Goal: Information Seeking & Learning: Learn about a topic

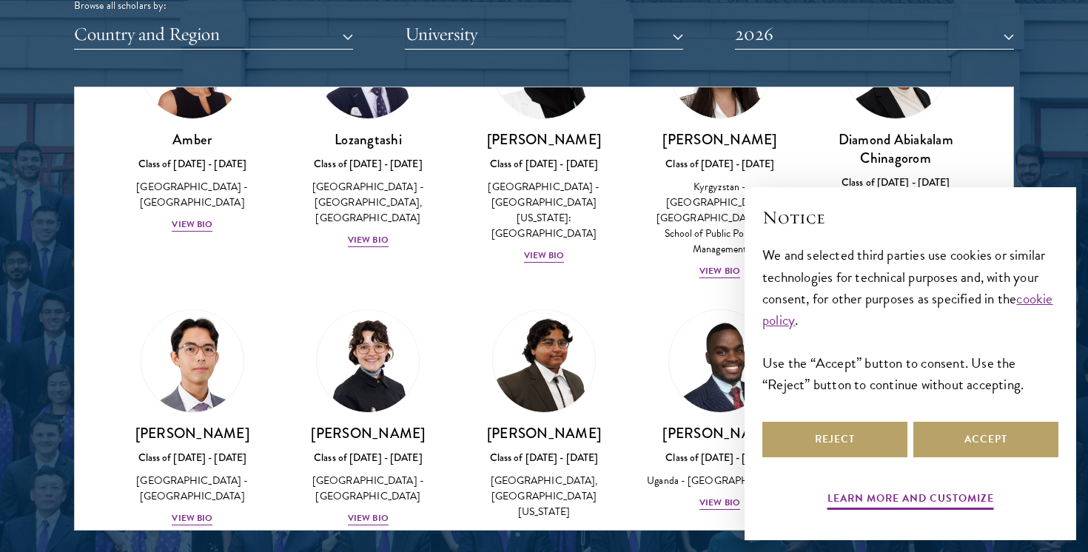
scroll to position [117, 0]
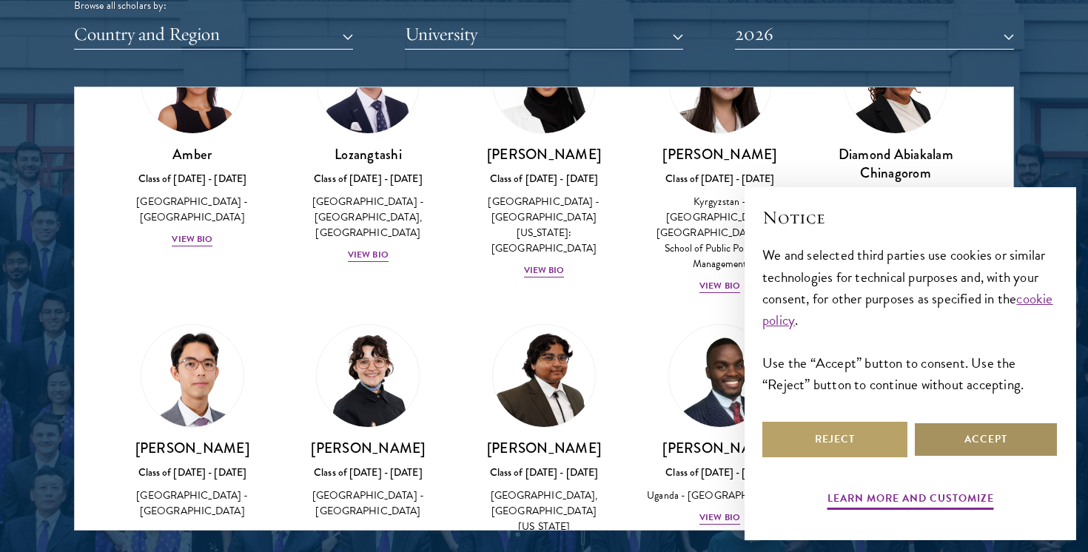
click at [970, 443] on button "Accept" at bounding box center [985, 440] width 145 height 36
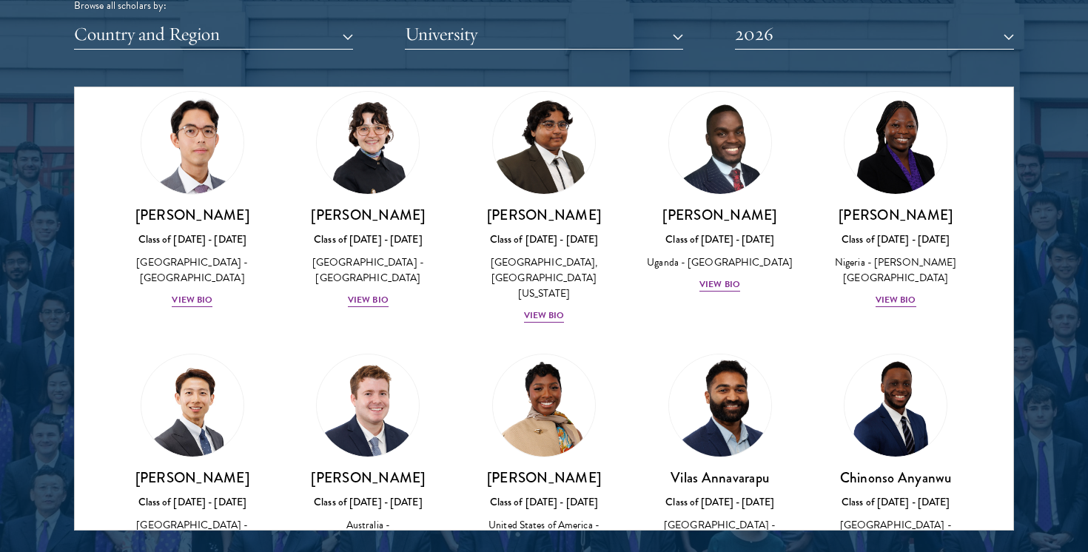
scroll to position [349, 0]
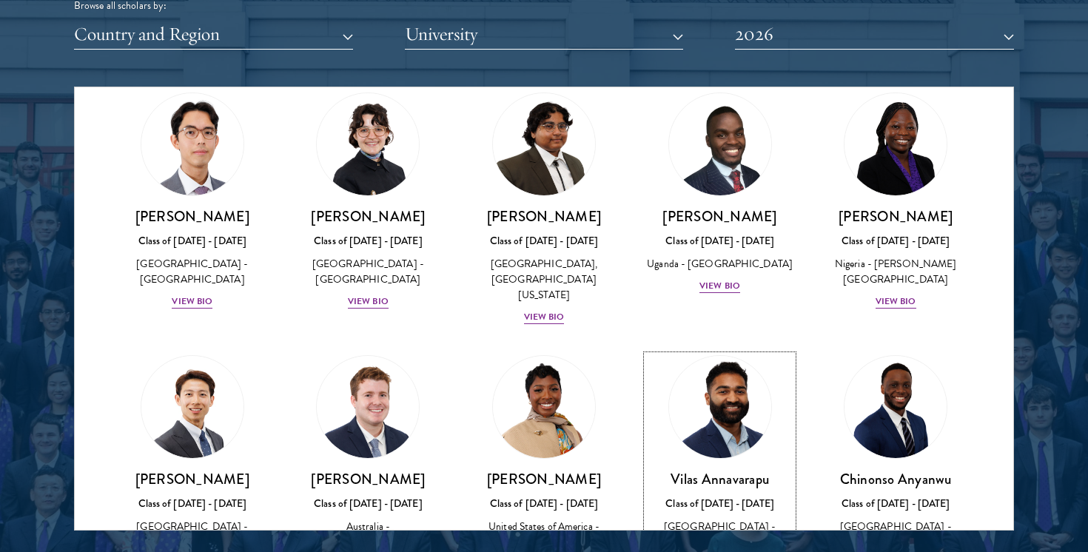
click at [727, 383] on img at bounding box center [720, 407] width 113 height 113
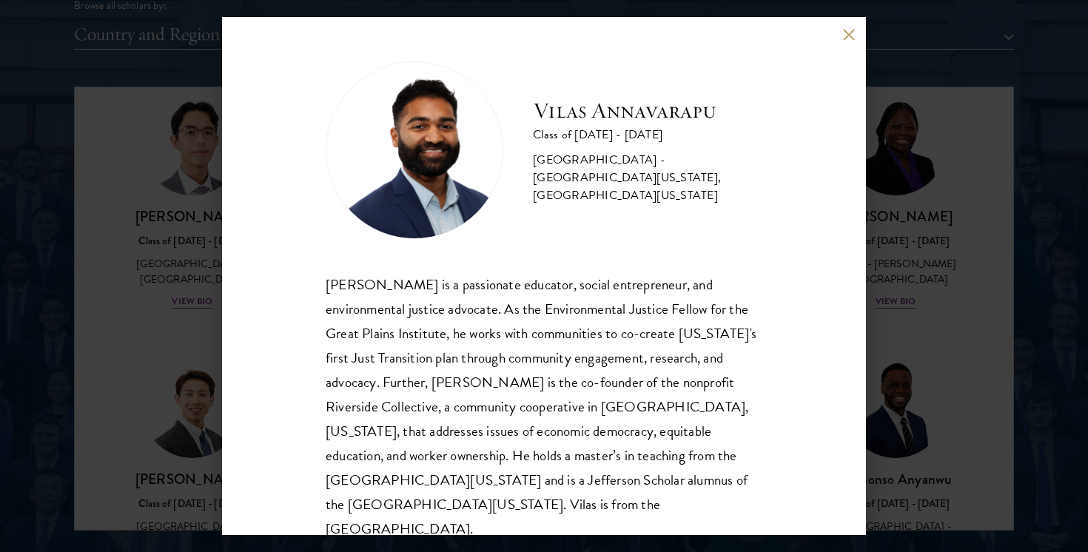
click at [529, 266] on div "[PERSON_NAME] Class of [DATE] - [DATE] [GEOGRAPHIC_DATA] - [GEOGRAPHIC_DATA][US…" at bounding box center [544, 301] width 437 height 480
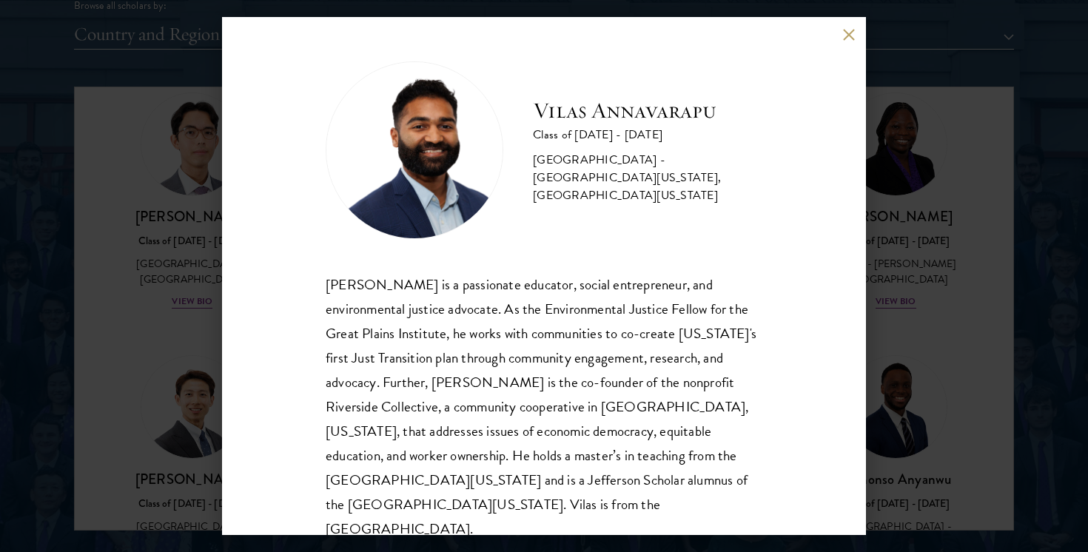
click at [529, 266] on div "[PERSON_NAME] Class of [DATE] - [DATE] [GEOGRAPHIC_DATA] - [GEOGRAPHIC_DATA][US…" at bounding box center [544, 301] width 437 height 480
click at [132, 385] on div "[PERSON_NAME] Class of [DATE] - [DATE] [GEOGRAPHIC_DATA] - [GEOGRAPHIC_DATA][US…" at bounding box center [544, 276] width 1088 height 552
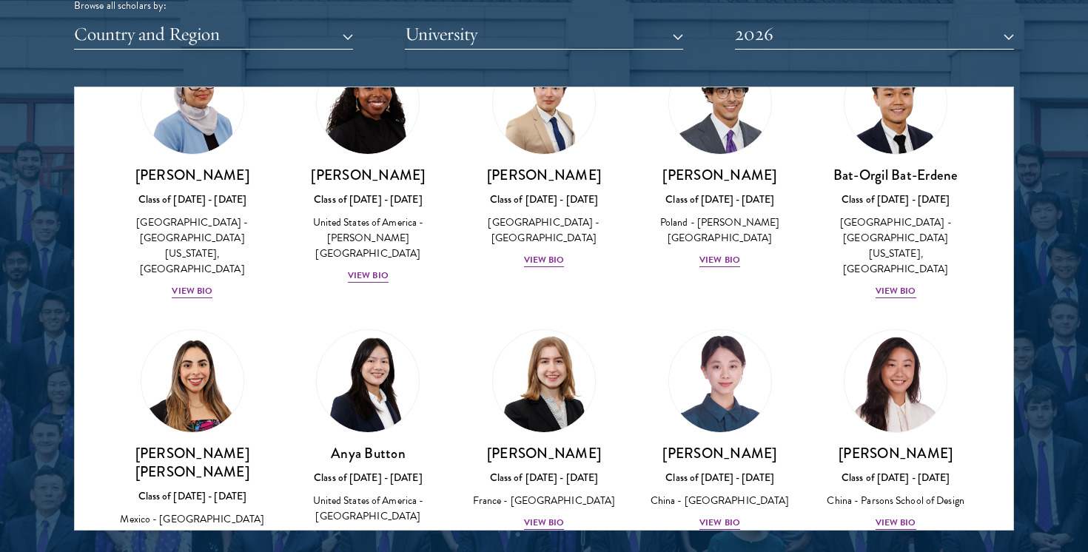
scroll to position [966, 0]
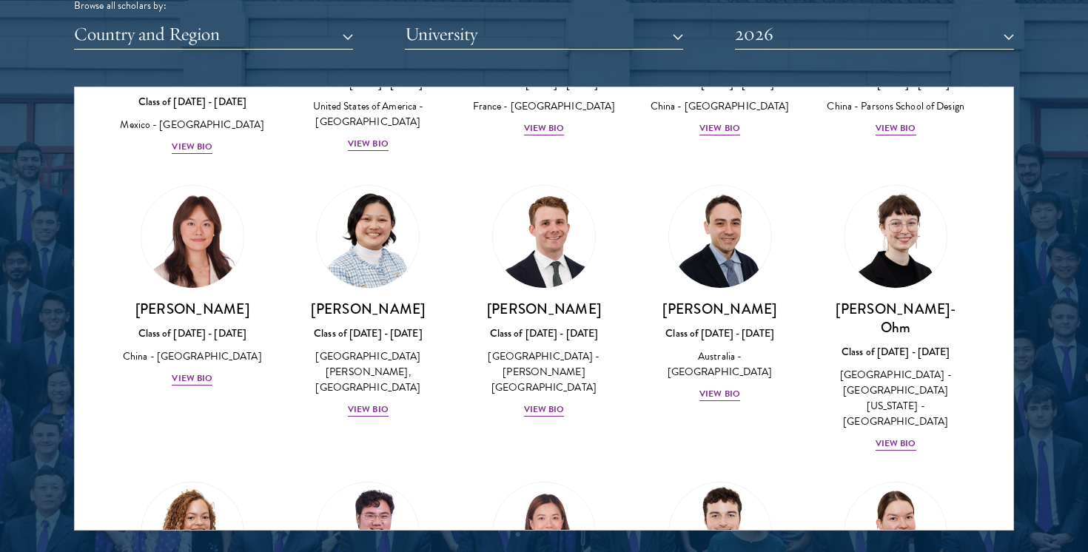
scroll to position [1346, 0]
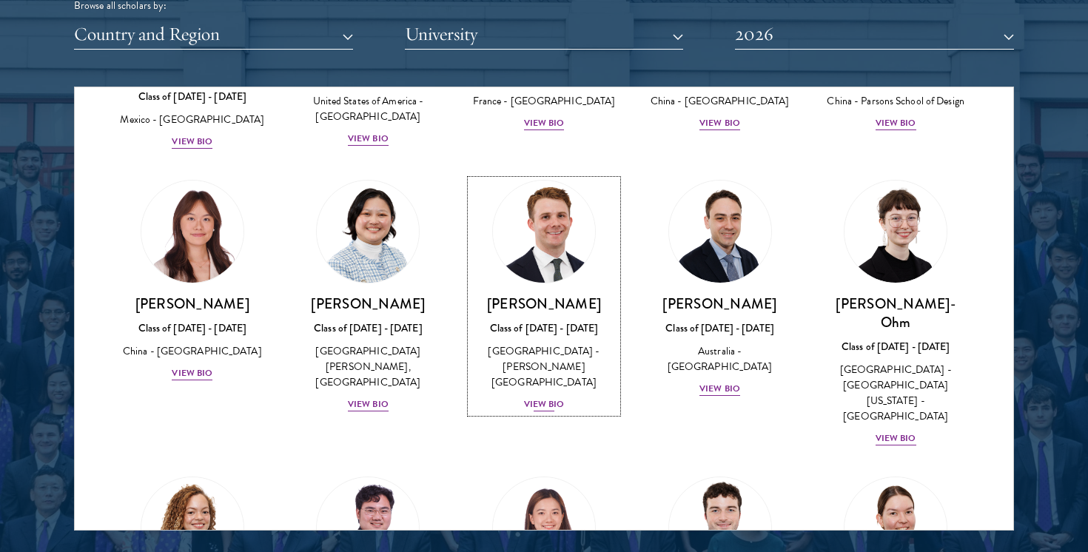
click at [509, 224] on link "[PERSON_NAME] Class of [DATE] - [DATE] [GEOGRAPHIC_DATA] - [PERSON_NAME][GEOGRA…" at bounding box center [544, 296] width 147 height 233
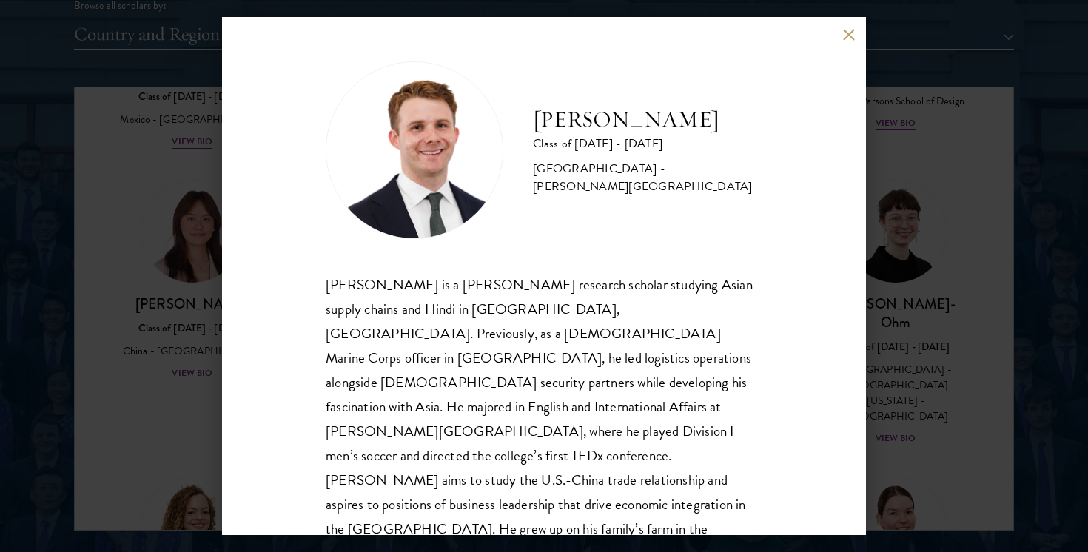
click at [531, 264] on div "[PERSON_NAME] Class of [DATE] - [DATE] [GEOGRAPHIC_DATA] - [PERSON_NAME][GEOGRA…" at bounding box center [544, 313] width 437 height 505
click at [982, 321] on div "[PERSON_NAME] Class of [DATE] - [DATE] [GEOGRAPHIC_DATA] - [PERSON_NAME][GEOGRA…" at bounding box center [544, 276] width 1088 height 552
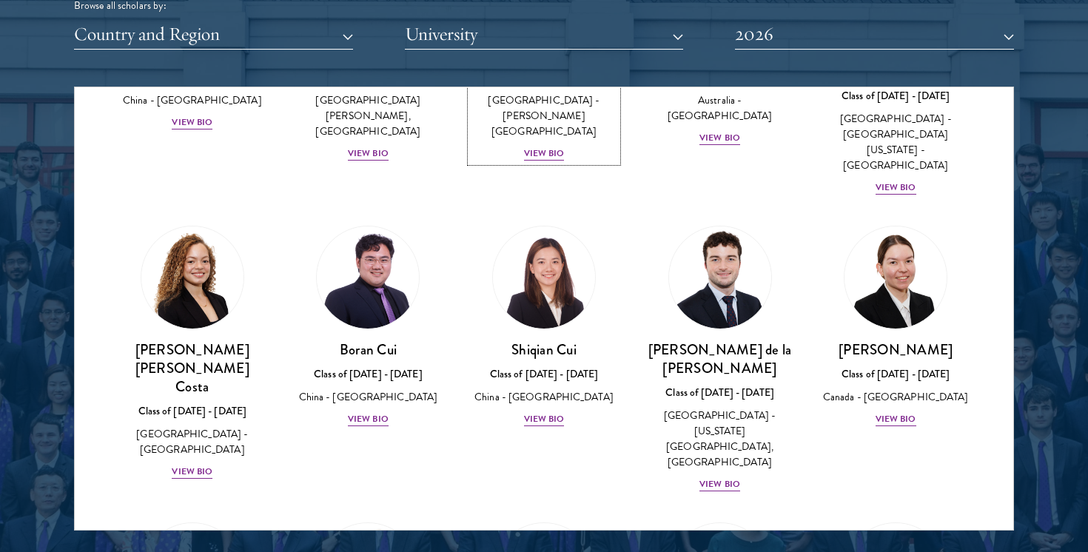
scroll to position [1601, 0]
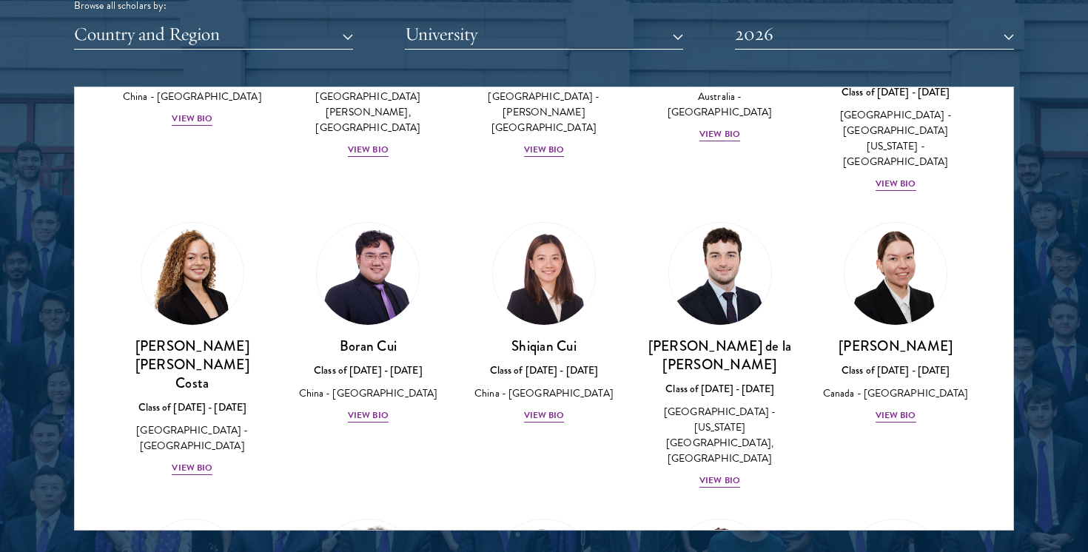
click at [982, 321] on div "[PERSON_NAME] Class of [DATE] - [DATE] [GEOGRAPHIC_DATA] - [GEOGRAPHIC_DATA] Vi…" at bounding box center [896, 323] width 176 height 232
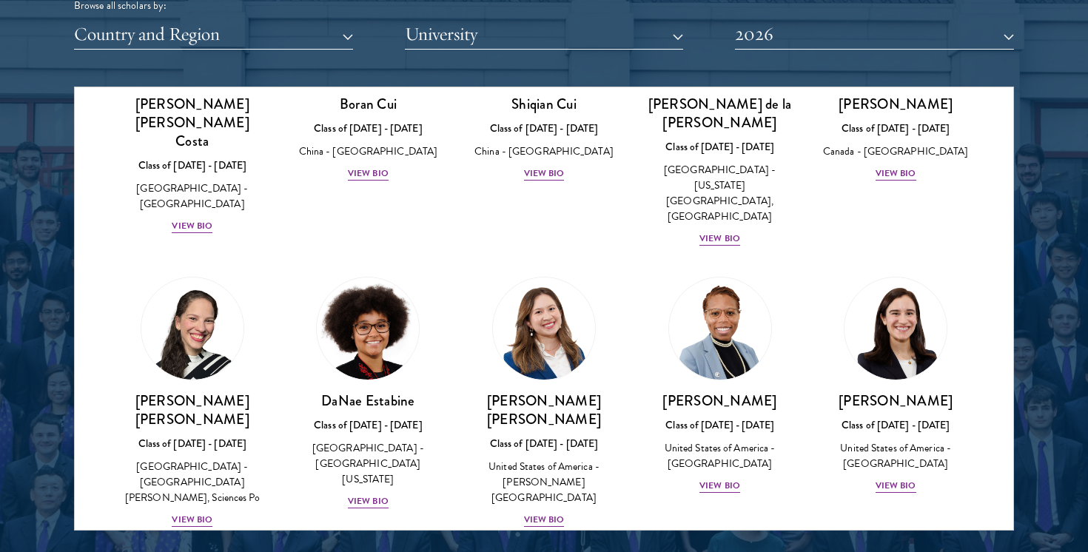
scroll to position [1845, 0]
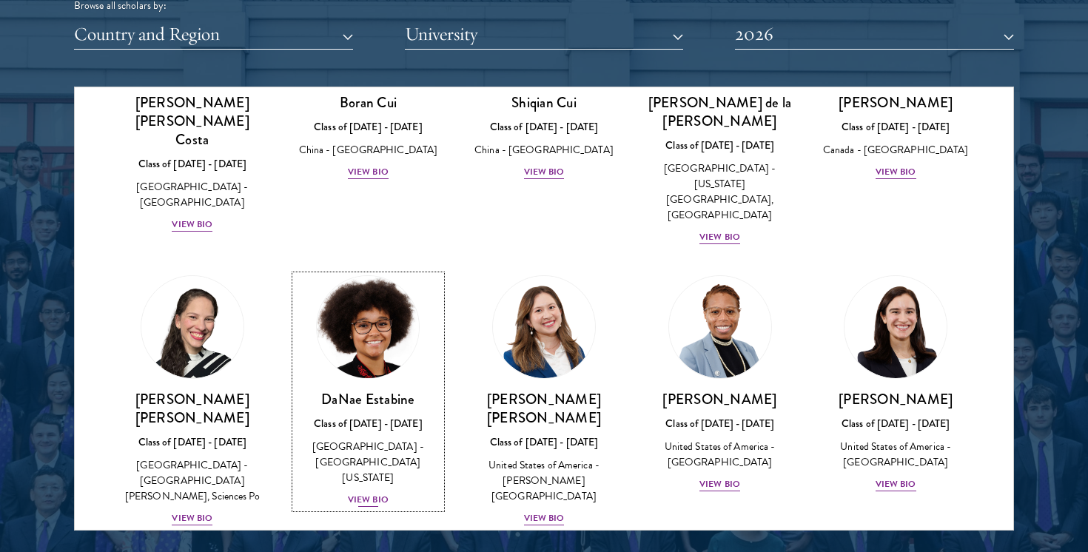
click at [380, 493] on div "View Bio" at bounding box center [368, 500] width 41 height 14
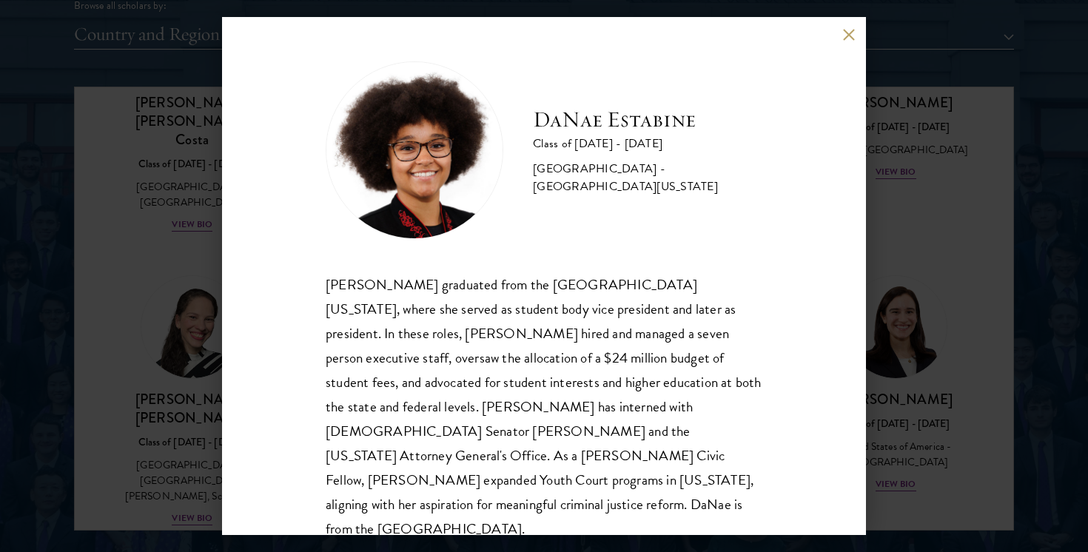
click at [534, 262] on div "[PERSON_NAME] Class of [DATE] - [DATE] [GEOGRAPHIC_DATA] - [GEOGRAPHIC_DATA][US…" at bounding box center [544, 301] width 437 height 480
click at [534, 261] on div "[PERSON_NAME] Class of [DATE] - [DATE] [GEOGRAPHIC_DATA] - [GEOGRAPHIC_DATA][US…" at bounding box center [544, 301] width 437 height 480
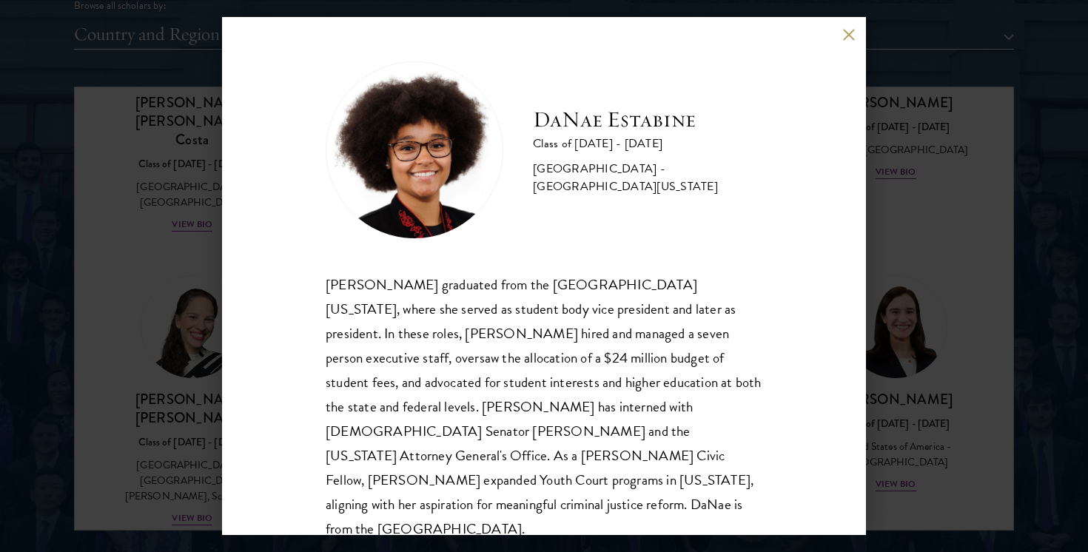
click at [978, 337] on div "[PERSON_NAME] Class of [DATE] - [DATE] [GEOGRAPHIC_DATA] - [GEOGRAPHIC_DATA][US…" at bounding box center [544, 276] width 1088 height 552
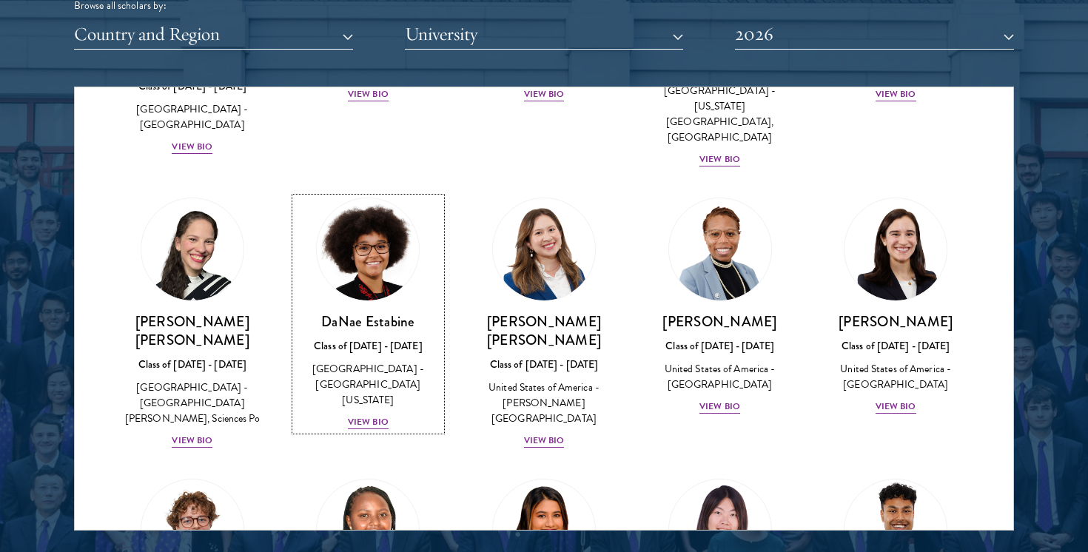
scroll to position [1933, 0]
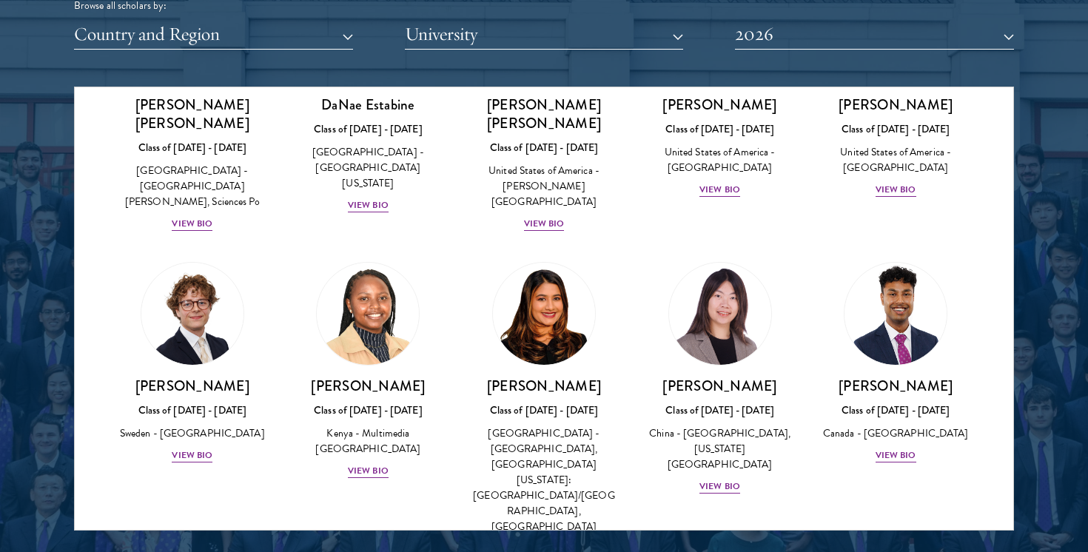
scroll to position [2116, 0]
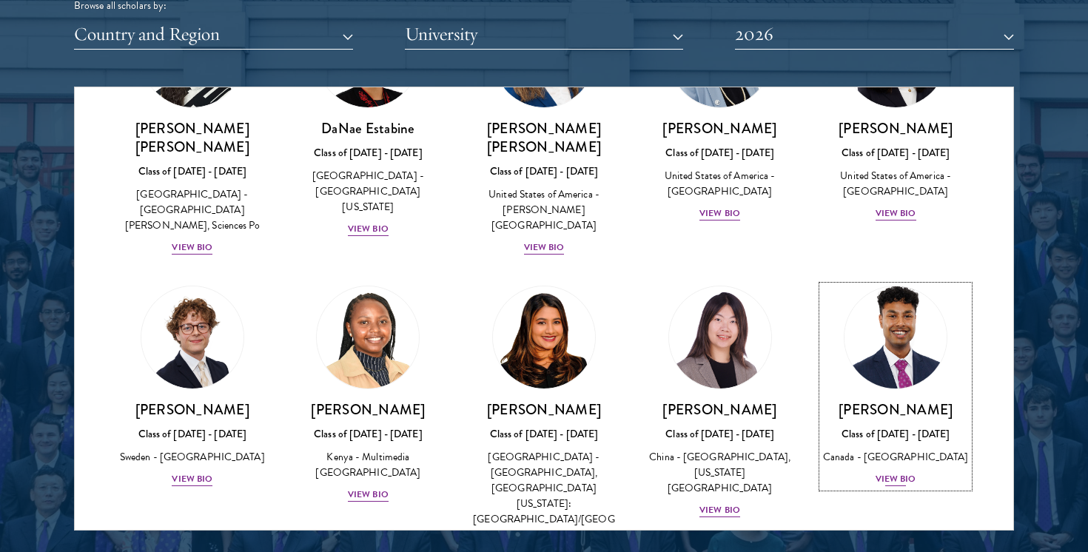
click at [901, 472] on div "View Bio" at bounding box center [896, 479] width 41 height 14
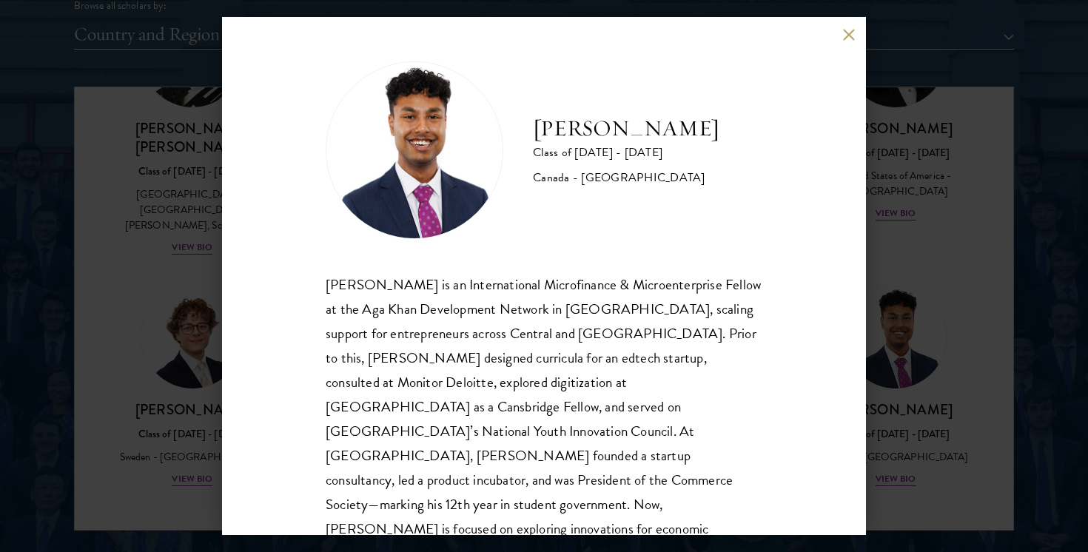
click at [811, 370] on div "[PERSON_NAME] Class of [DATE] - [DATE] [GEOGRAPHIC_DATA] - [GEOGRAPHIC_DATA] [P…" at bounding box center [544, 276] width 644 height 518
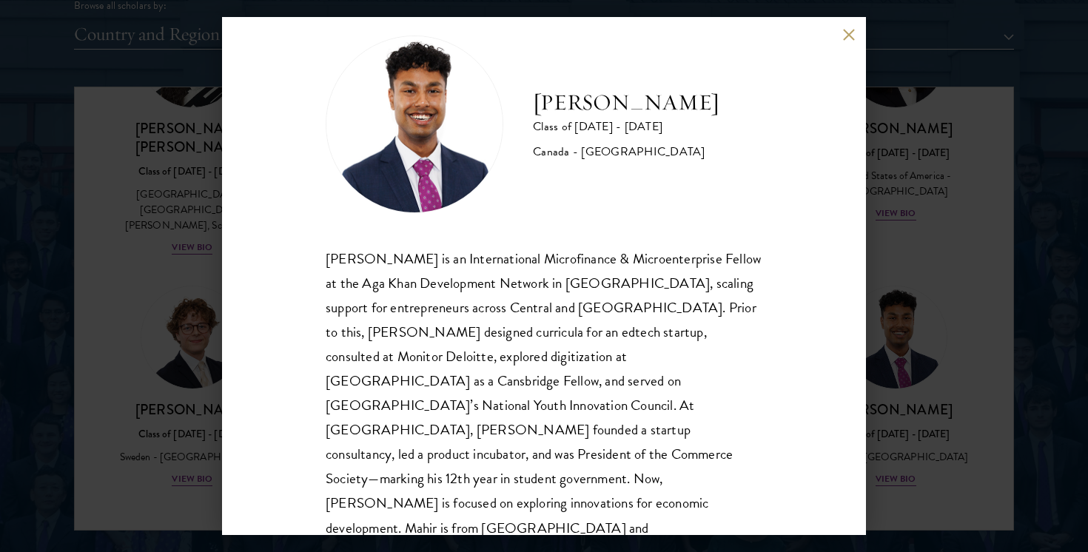
click at [939, 321] on div "[PERSON_NAME] Class of [DATE] - [DATE] [GEOGRAPHIC_DATA] - [GEOGRAPHIC_DATA] [P…" at bounding box center [544, 276] width 1088 height 552
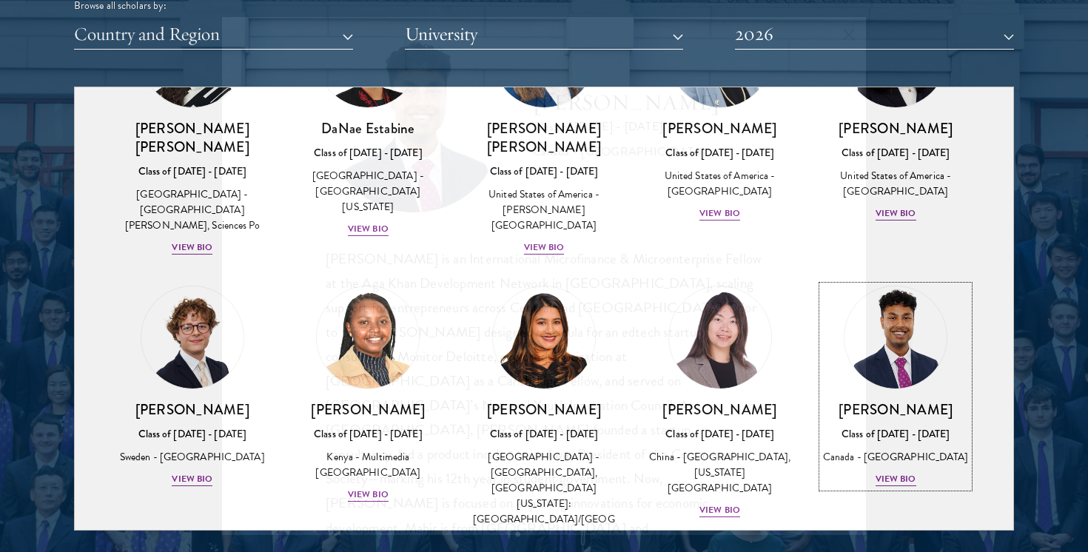
scroll to position [1893, 0]
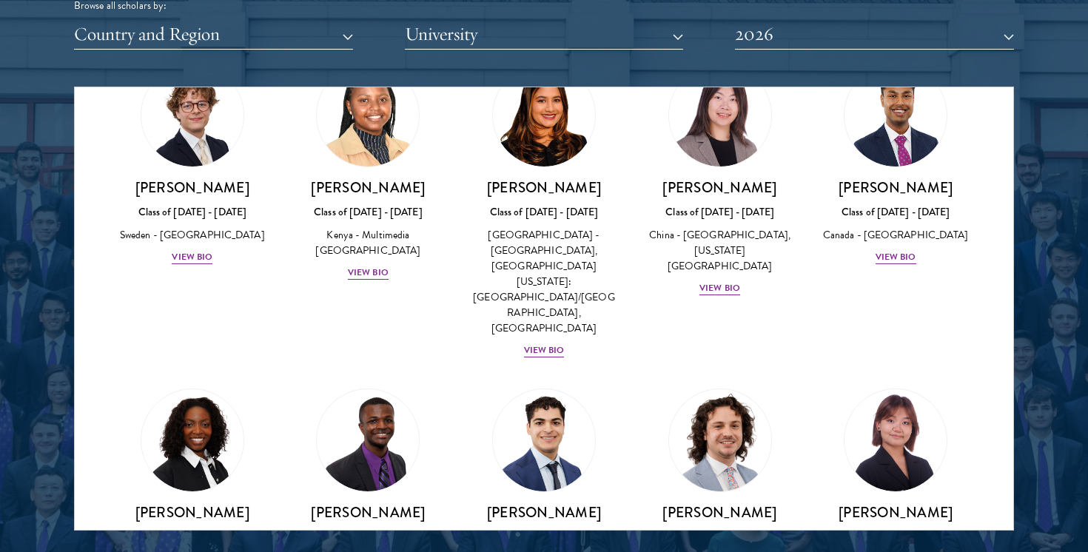
scroll to position [2401, 0]
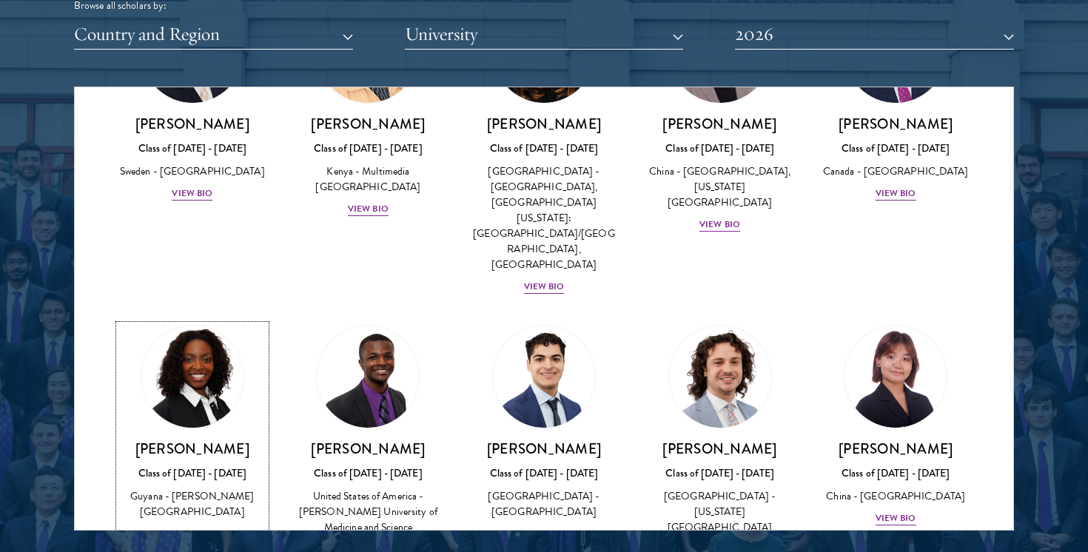
click at [186, 527] on div "View Bio" at bounding box center [192, 534] width 41 height 14
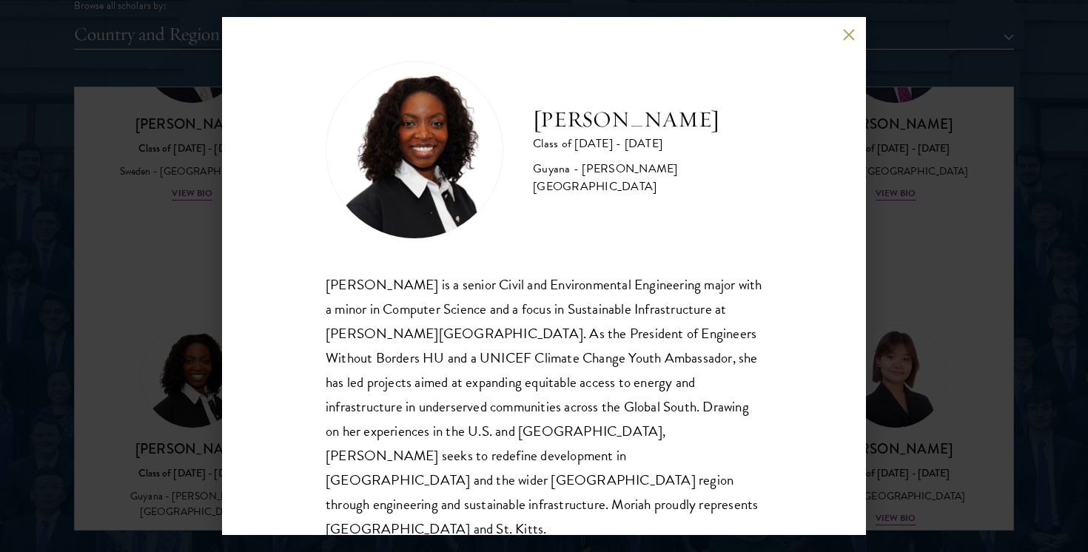
click at [774, 357] on div "[PERSON_NAME] Class of [DATE] - [DATE] [GEOGRAPHIC_DATA] - [PERSON_NAME][GEOGRA…" at bounding box center [544, 276] width 644 height 518
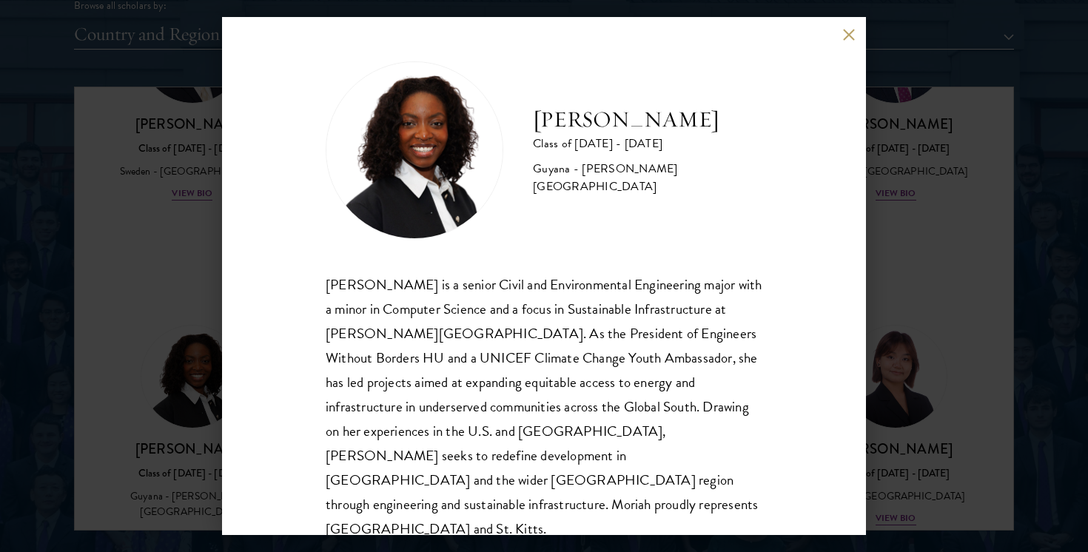
click at [988, 361] on div "[PERSON_NAME] Class of [DATE] - [DATE] [GEOGRAPHIC_DATA] - [PERSON_NAME][GEOGRA…" at bounding box center [544, 276] width 1088 height 552
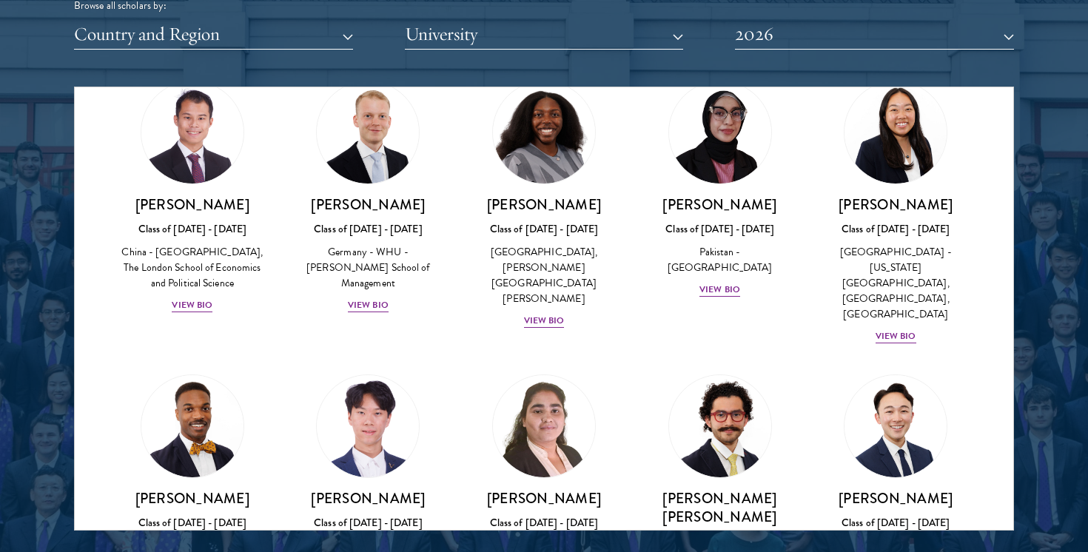
scroll to position [2919, 0]
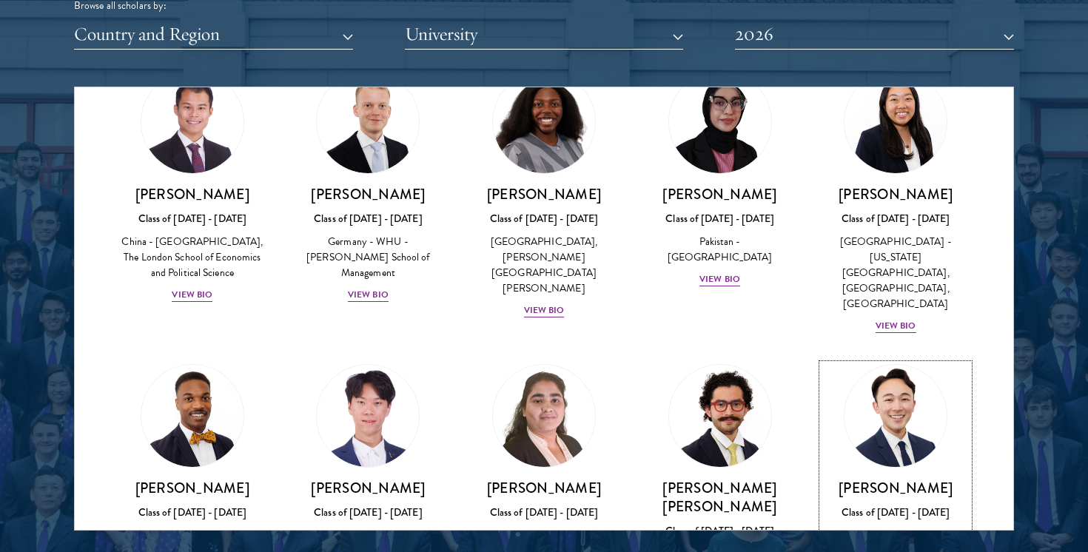
click at [913, 479] on div "[PERSON_NAME] Class of [DATE] - [DATE] [GEOGRAPHIC_DATA] - [GEOGRAPHIC_DATA][US…" at bounding box center [895, 538] width 147 height 118
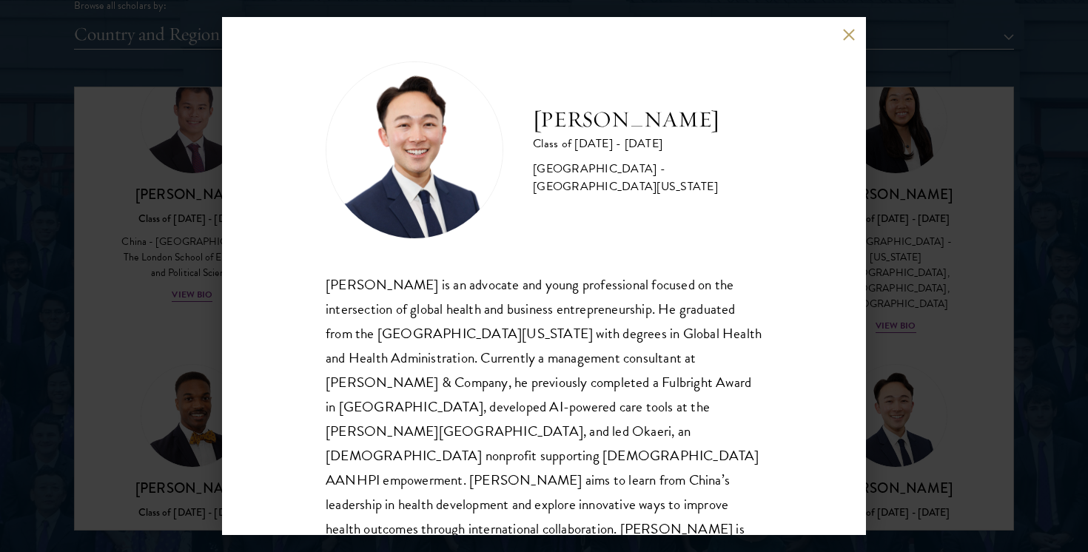
click at [838, 372] on div "[PERSON_NAME] Class of [DATE] - [DATE] [GEOGRAPHIC_DATA] - [GEOGRAPHIC_DATA][US…" at bounding box center [544, 276] width 644 height 518
click at [804, 357] on div "[PERSON_NAME] Class of [DATE] - [DATE] [GEOGRAPHIC_DATA] - [GEOGRAPHIC_DATA][US…" at bounding box center [544, 276] width 644 height 518
click at [957, 376] on div "[PERSON_NAME] Class of [DATE] - [DATE] [GEOGRAPHIC_DATA] - [GEOGRAPHIC_DATA][US…" at bounding box center [544, 276] width 1088 height 552
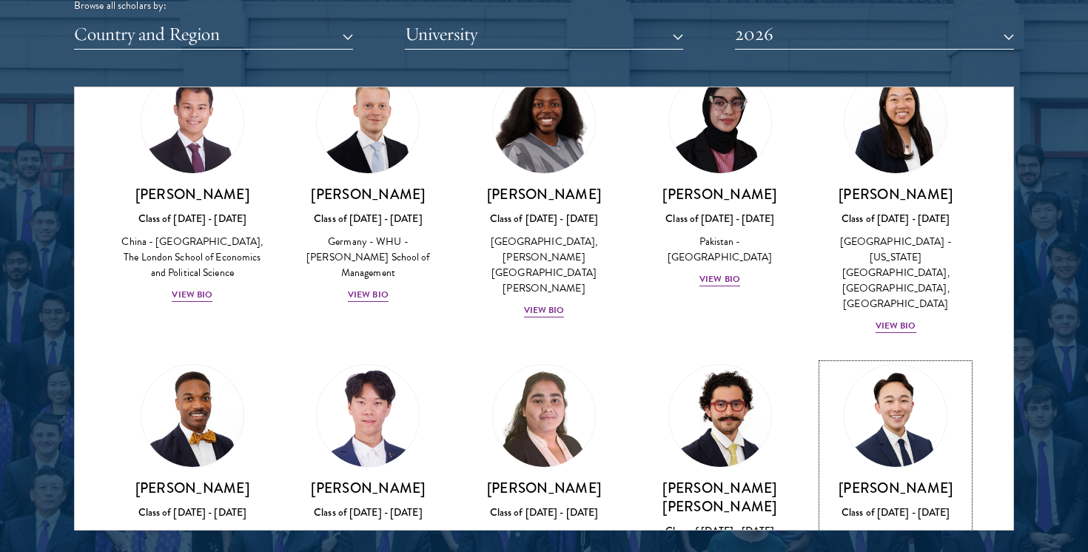
scroll to position [2841, 0]
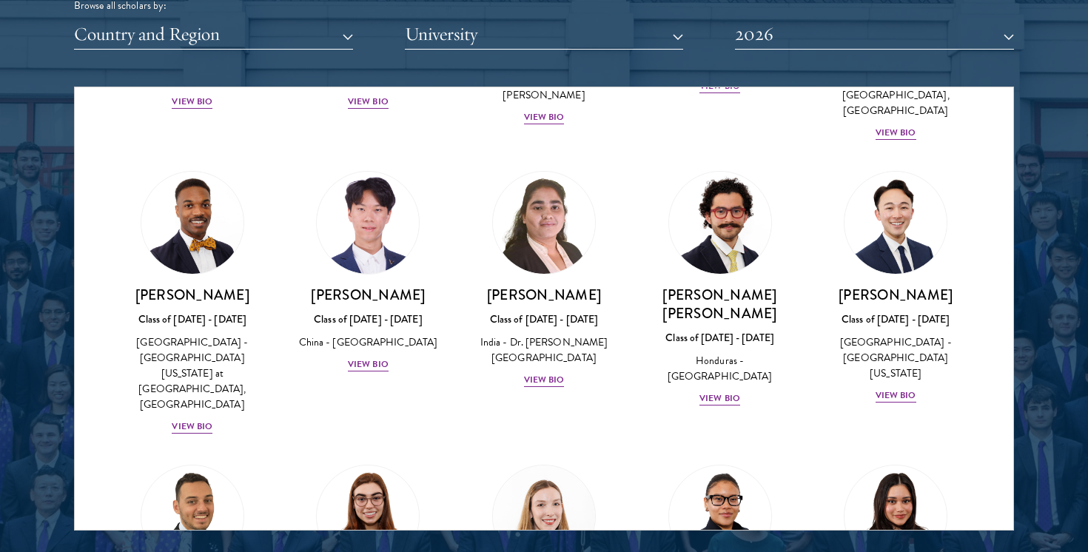
scroll to position [3120, 0]
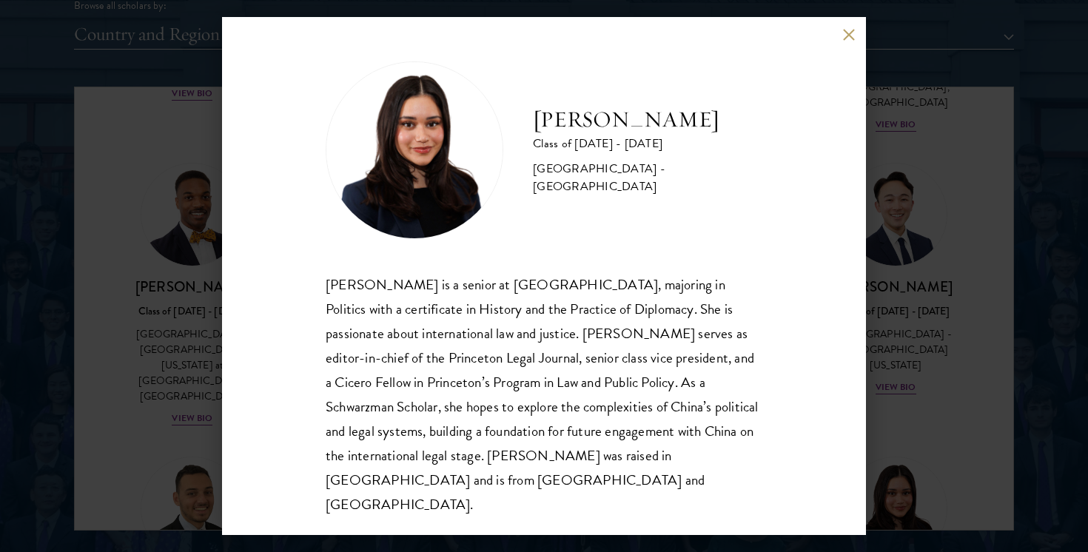
click at [846, 367] on div "[PERSON_NAME] Class of [DATE] - [DATE] [GEOGRAPHIC_DATA] - [GEOGRAPHIC_DATA] [P…" at bounding box center [544, 276] width 644 height 518
click at [976, 380] on div "[PERSON_NAME] Class of [DATE] - [DATE] [GEOGRAPHIC_DATA] - [GEOGRAPHIC_DATA] [P…" at bounding box center [544, 276] width 1088 height 552
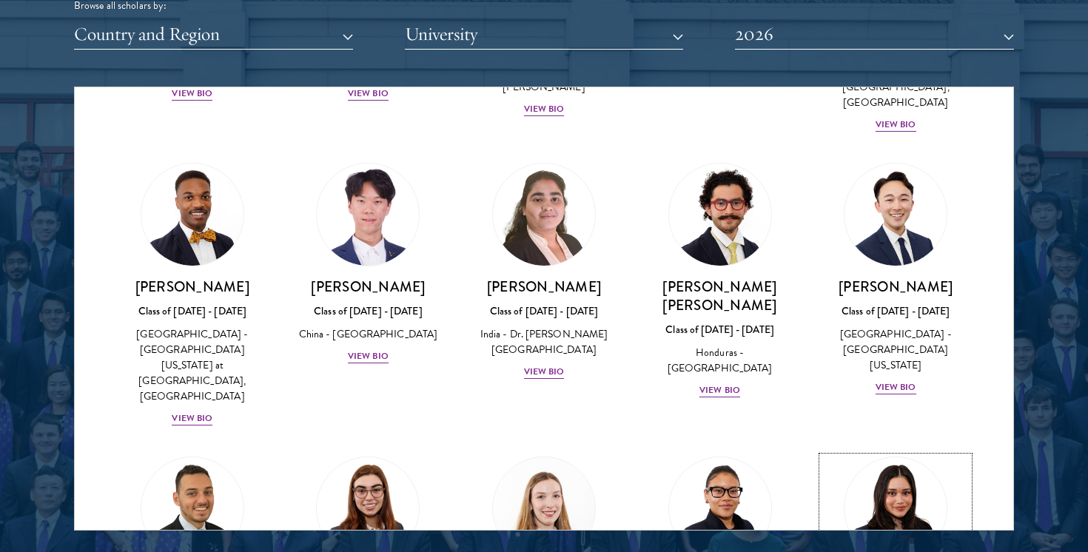
scroll to position [2991, 0]
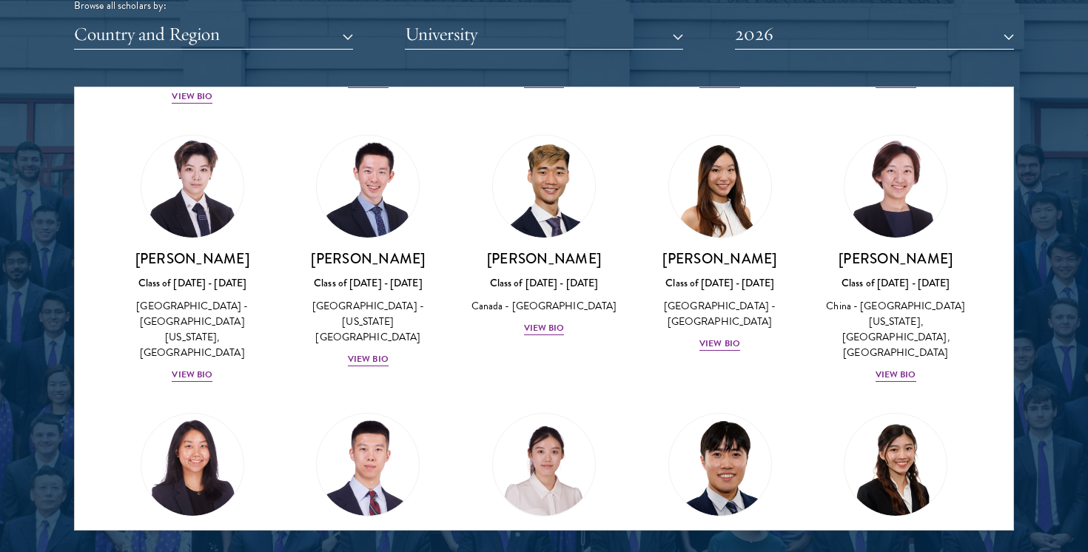
scroll to position [3971, 0]
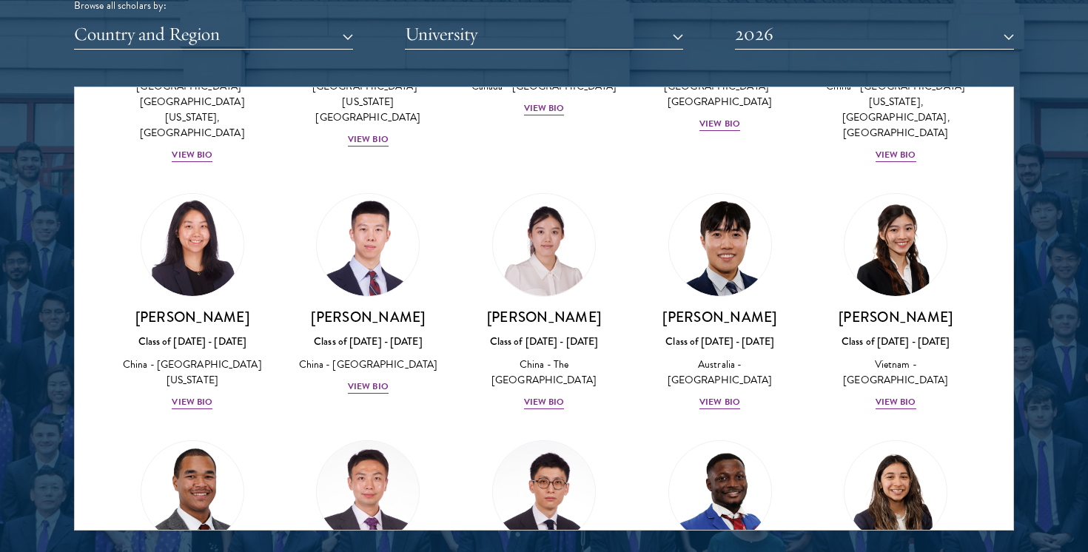
scroll to position [4192, 0]
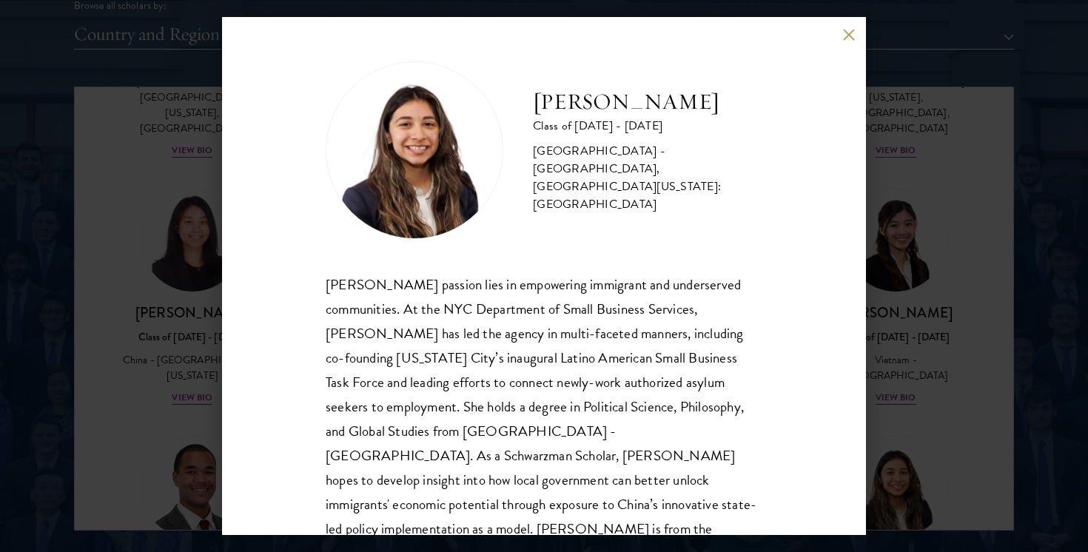
click at [810, 327] on div "[PERSON_NAME] Class of [DATE] - [DATE] [GEOGRAPHIC_DATA] - [GEOGRAPHIC_DATA], […" at bounding box center [544, 276] width 644 height 518
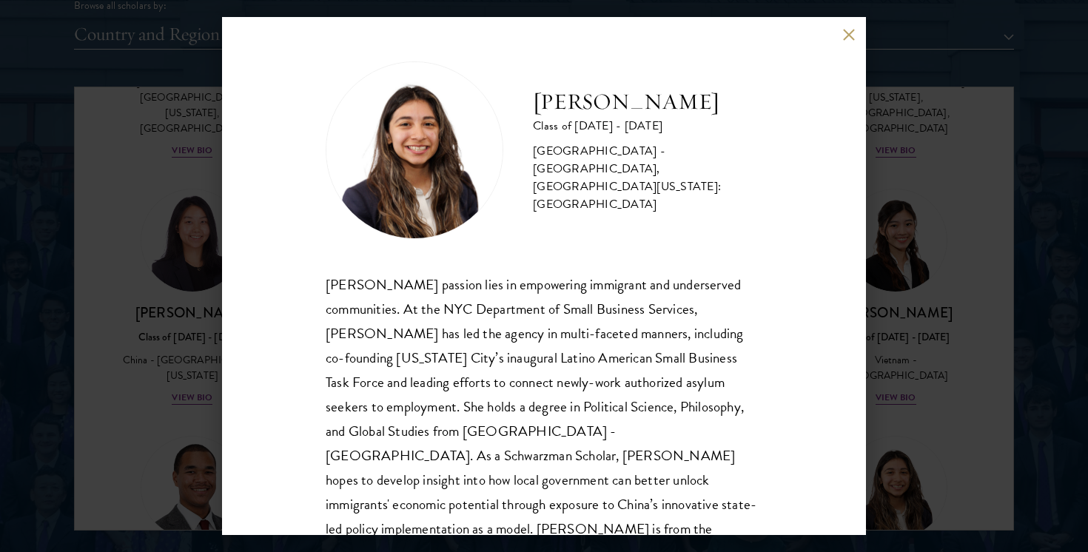
click at [810, 327] on div "[PERSON_NAME] Class of [DATE] - [DATE] [GEOGRAPHIC_DATA] - [GEOGRAPHIC_DATA], […" at bounding box center [544, 276] width 644 height 518
click at [986, 366] on div "[PERSON_NAME] Class of [DATE] - [DATE] [GEOGRAPHIC_DATA] - [GEOGRAPHIC_DATA], […" at bounding box center [544, 276] width 1088 height 552
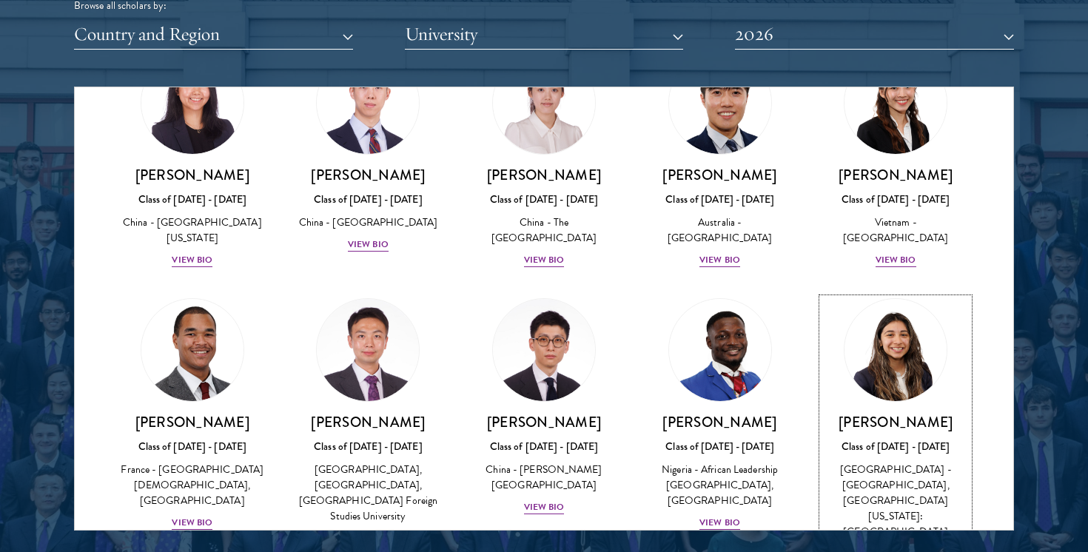
scroll to position [4332, 0]
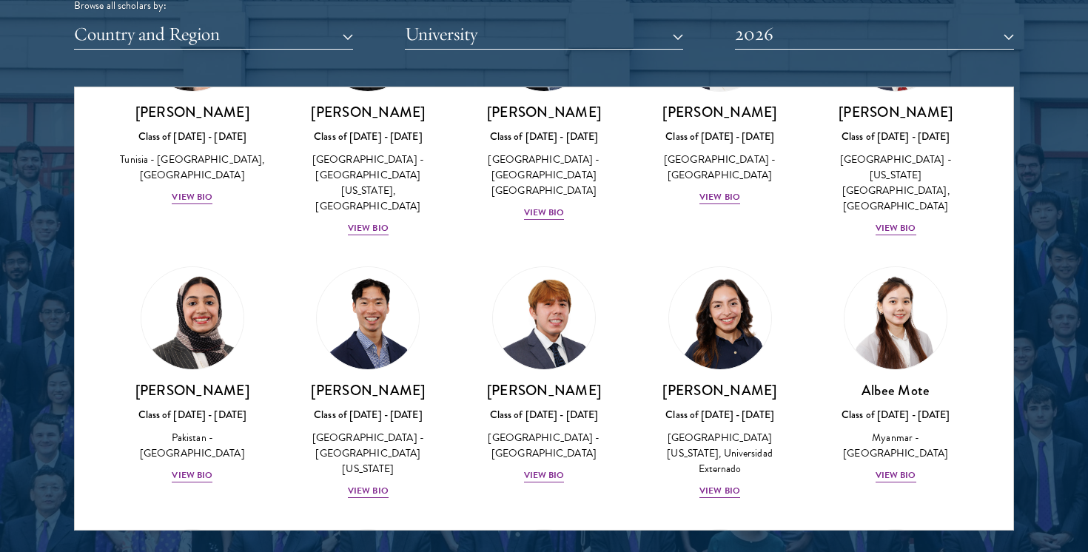
scroll to position [4937, 0]
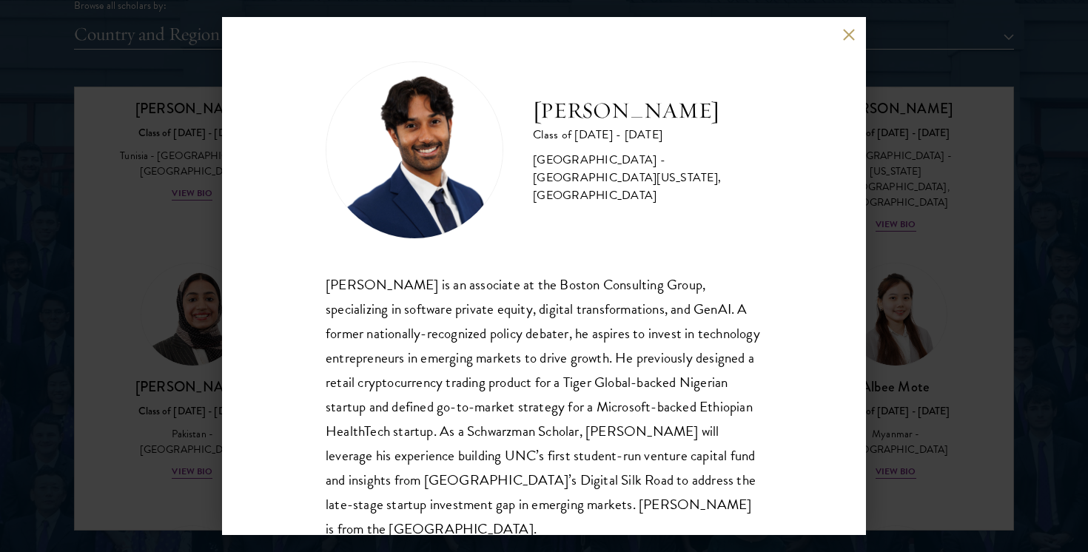
drag, startPoint x: 533, startPoint y: 121, endPoint x: 802, endPoint y: 124, distance: 268.7
click at [802, 124] on div "[PERSON_NAME] Class of [DATE] - [DATE] [GEOGRAPHIC_DATA] - [GEOGRAPHIC_DATA][US…" at bounding box center [544, 276] width 644 height 518
copy h2 "[PERSON_NAME]"
click at [821, 358] on div "[PERSON_NAME] Class of [DATE] - [DATE] [GEOGRAPHIC_DATA] - [GEOGRAPHIC_DATA][US…" at bounding box center [544, 276] width 644 height 518
click at [815, 405] on div "[PERSON_NAME] Class of [DATE] - [DATE] [GEOGRAPHIC_DATA] - [GEOGRAPHIC_DATA][US…" at bounding box center [544, 276] width 644 height 518
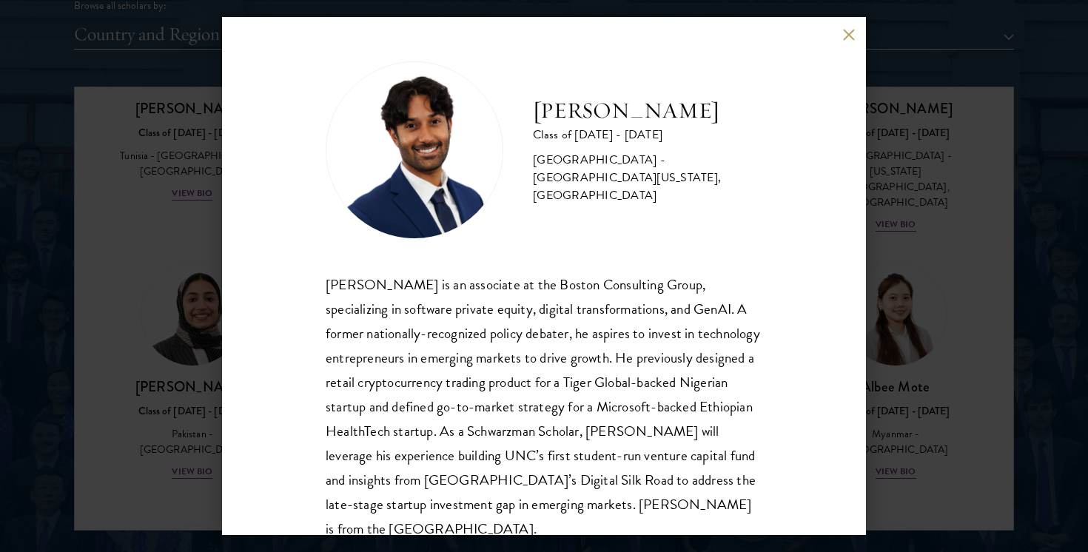
click at [802, 379] on div "[PERSON_NAME] Class of [DATE] - [DATE] [GEOGRAPHIC_DATA] - [GEOGRAPHIC_DATA][US…" at bounding box center [544, 276] width 644 height 518
click at [992, 320] on div "[PERSON_NAME] Class of [DATE] - [DATE] [GEOGRAPHIC_DATA] - [GEOGRAPHIC_DATA][US…" at bounding box center [544, 276] width 1088 height 552
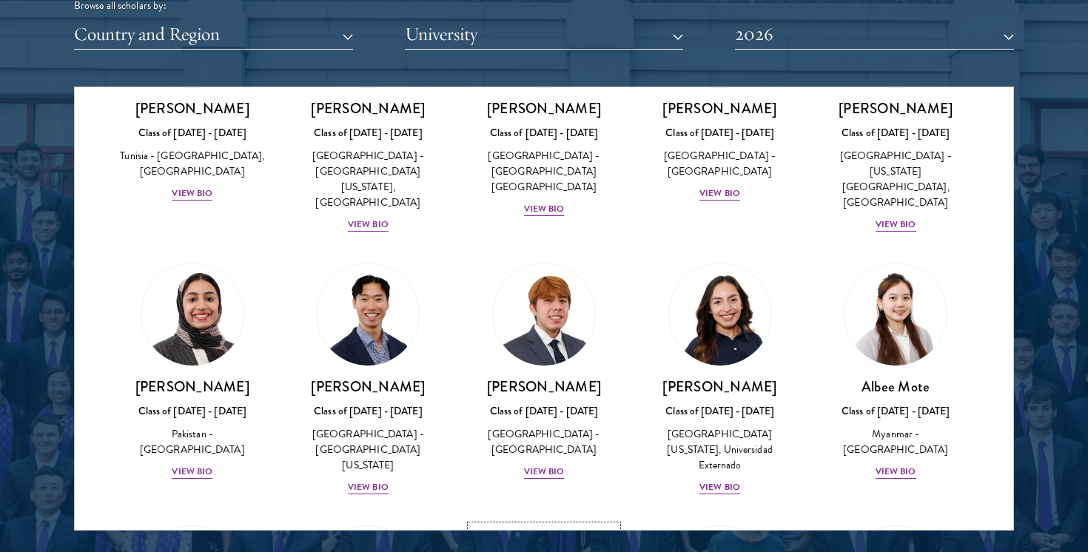
scroll to position [4888, 0]
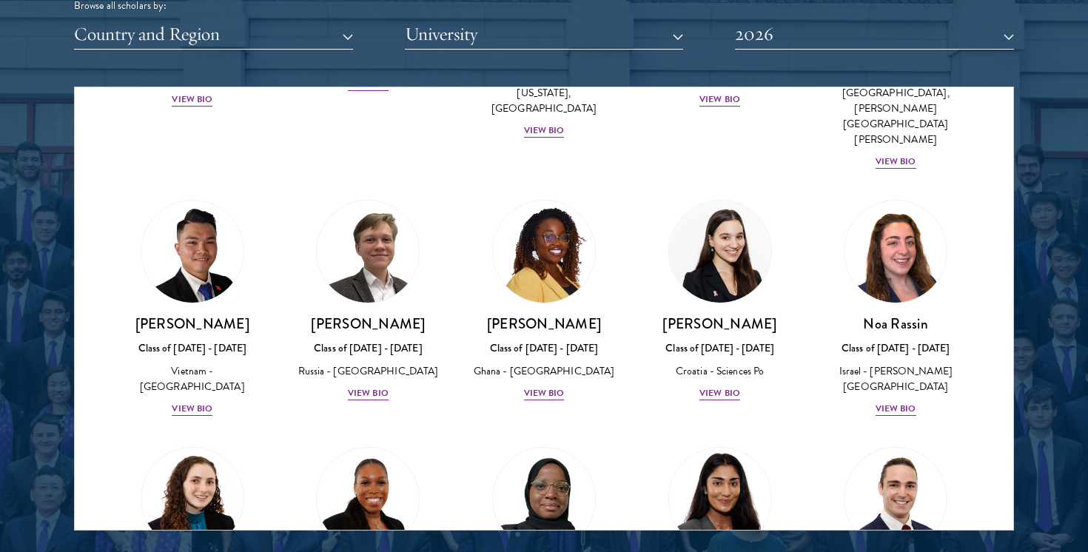
scroll to position [5467, 0]
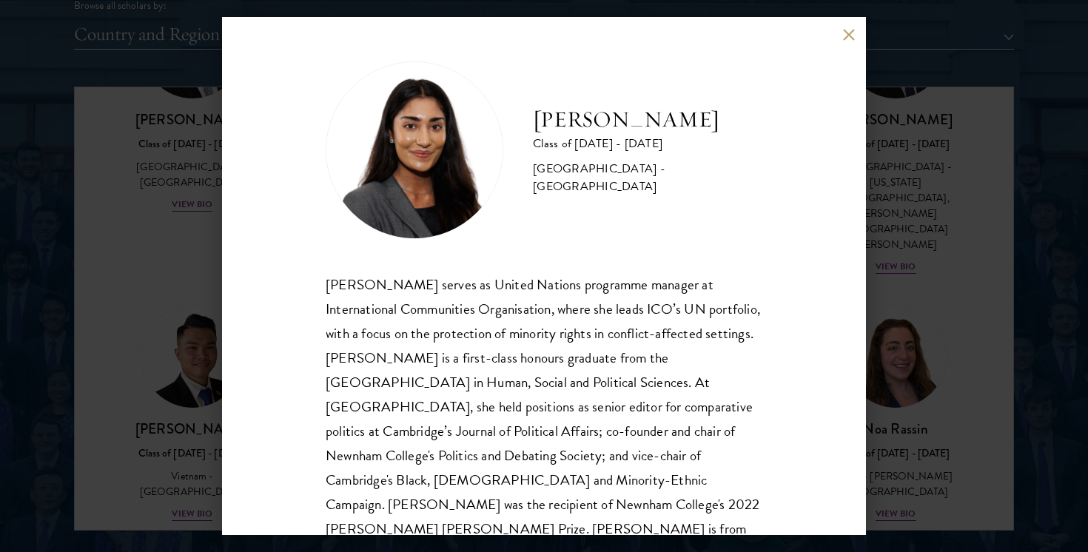
click at [788, 358] on div "[PERSON_NAME] Class of [DATE] - [DATE] [GEOGRAPHIC_DATA] - [GEOGRAPHIC_DATA] [P…" at bounding box center [544, 276] width 644 height 518
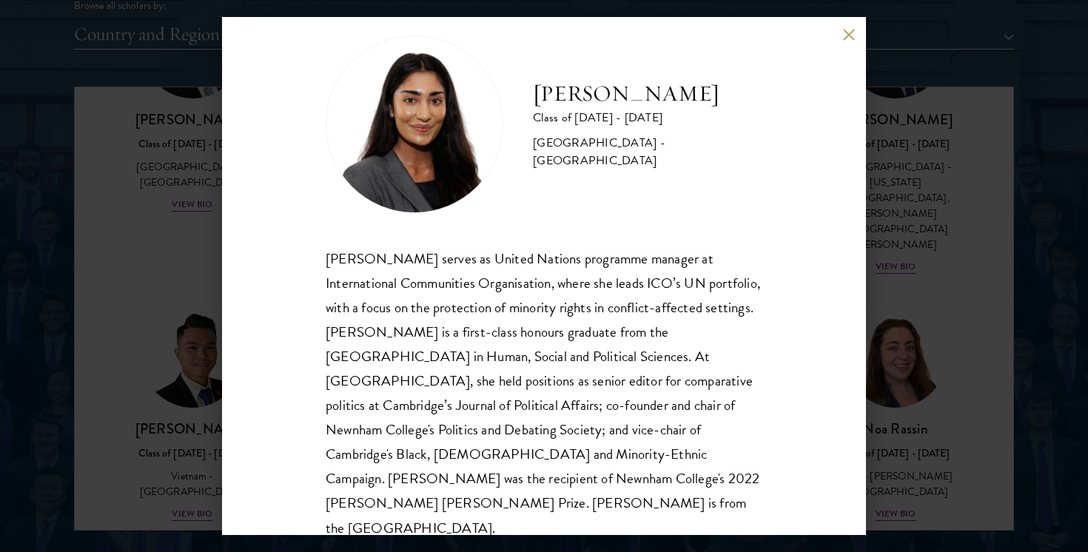
click at [788, 358] on div "[PERSON_NAME] Class of [DATE] - [DATE] [GEOGRAPHIC_DATA] - [GEOGRAPHIC_DATA] [P…" at bounding box center [544, 276] width 644 height 518
click at [1007, 318] on div "[PERSON_NAME] Class of [DATE] - [DATE] [GEOGRAPHIC_DATA] - [GEOGRAPHIC_DATA] [P…" at bounding box center [544, 276] width 1088 height 552
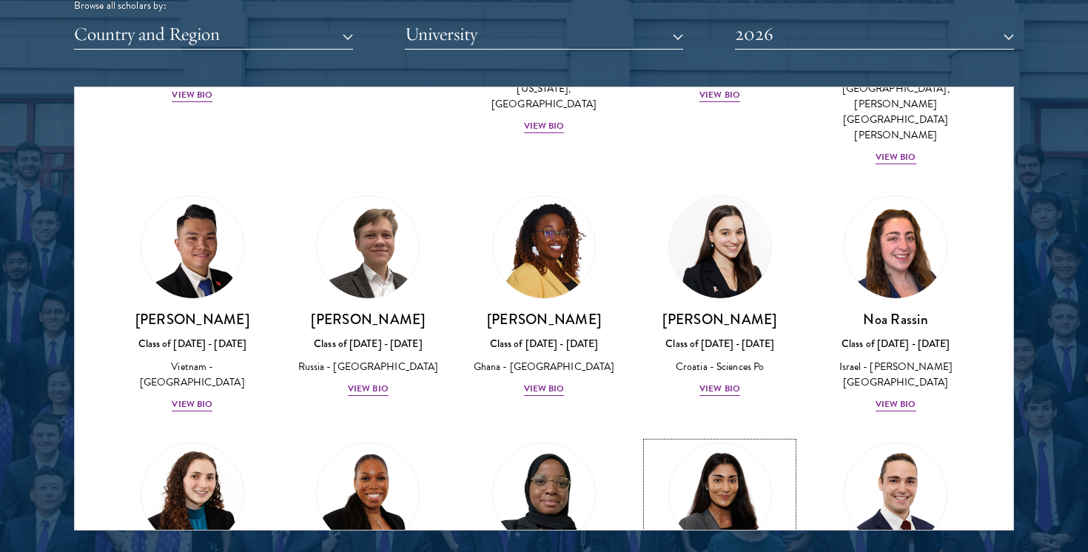
scroll to position [5718, 0]
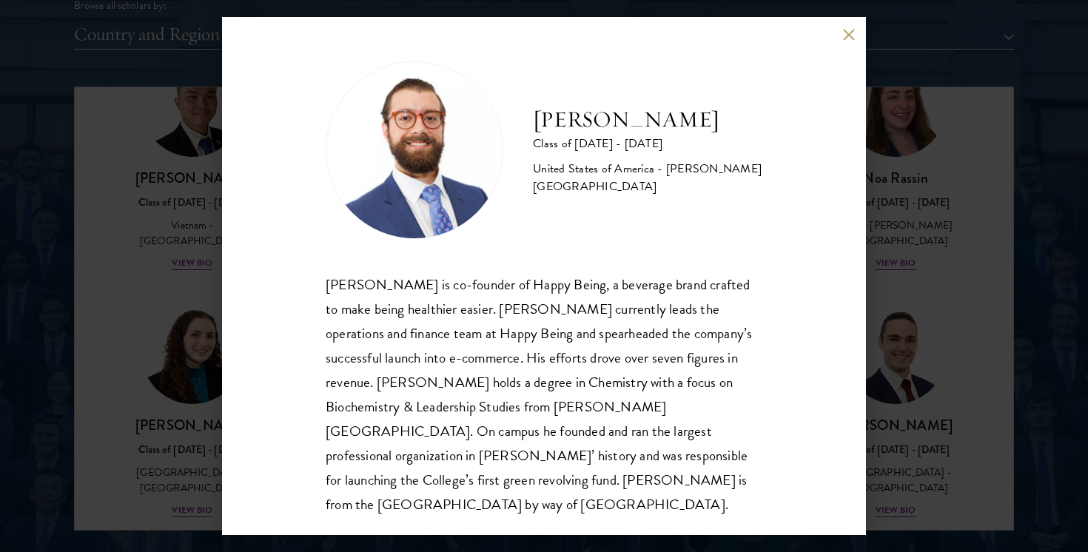
click at [807, 354] on div "[PERSON_NAME] Class of [DATE] - [DATE] [GEOGRAPHIC_DATA] - [PERSON_NAME][GEOGRA…" at bounding box center [544, 276] width 644 height 518
click at [975, 347] on div "[PERSON_NAME] Class of [DATE] - [DATE] [GEOGRAPHIC_DATA] - [PERSON_NAME][GEOGRA…" at bounding box center [544, 276] width 1088 height 552
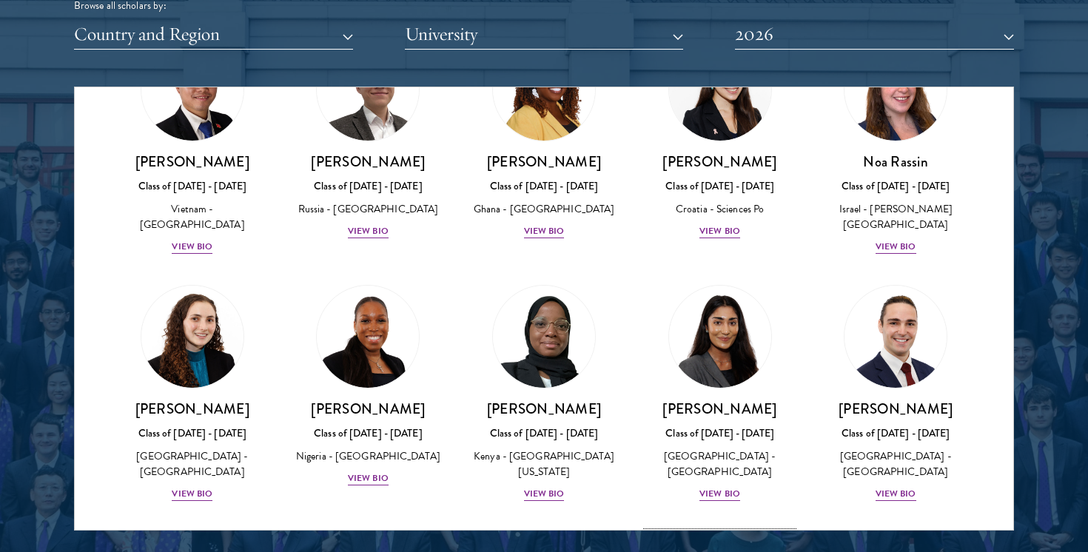
scroll to position [5736, 0]
